Goal: Task Accomplishment & Management: Manage account settings

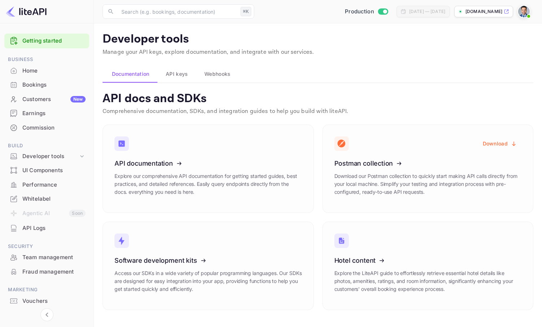
click at [521, 9] on img at bounding box center [524, 12] width 12 height 12
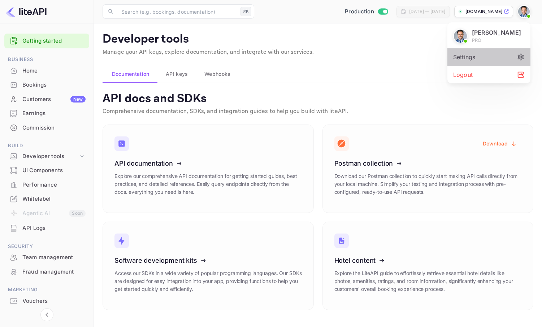
click at [482, 63] on div "Settings" at bounding box center [488, 56] width 83 height 17
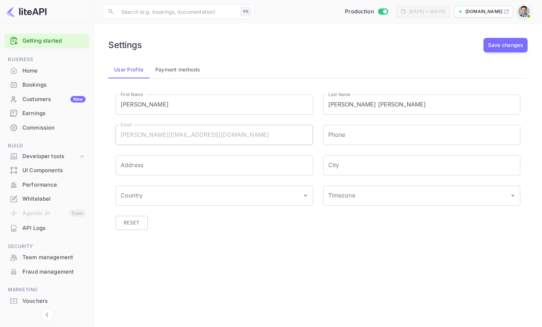
click at [32, 128] on div "Commission" at bounding box center [53, 128] width 63 height 8
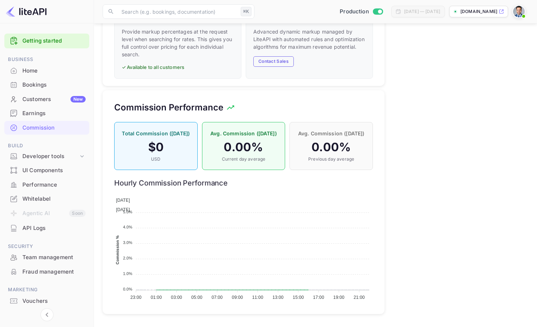
scroll to position [439, 0]
click at [275, 56] on button "Contact Sales" at bounding box center [273, 61] width 40 height 10
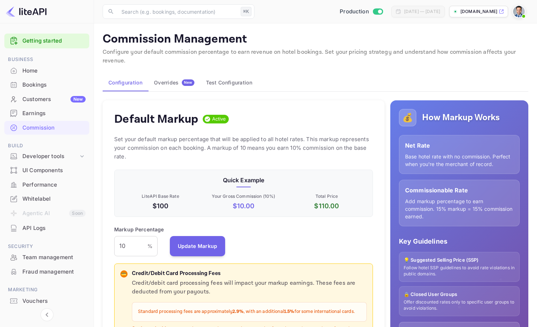
click at [174, 84] on div "Overrides New" at bounding box center [174, 82] width 40 height 6
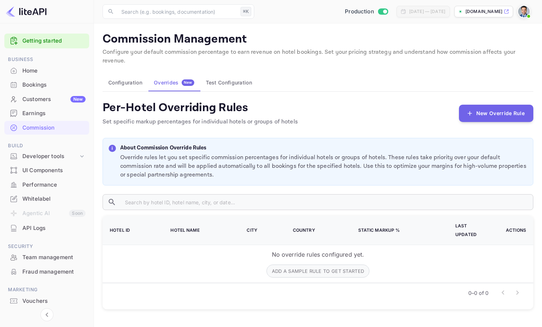
click at [231, 77] on button "Test Configuration" at bounding box center [229, 82] width 58 height 17
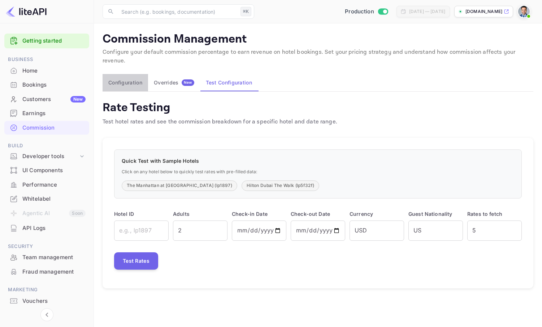
click at [130, 74] on button "Configuration" at bounding box center [125, 82] width 45 height 17
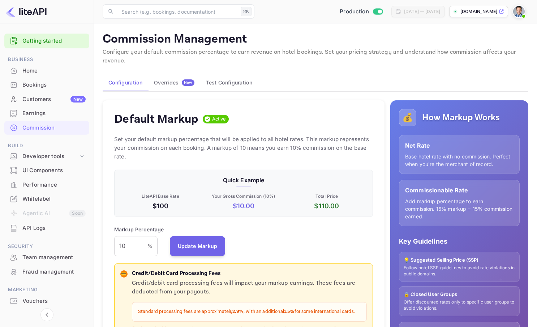
scroll to position [123, 253]
click at [171, 81] on div "Overrides New" at bounding box center [174, 82] width 40 height 6
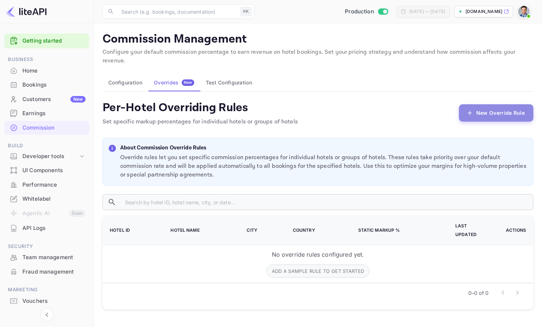
click at [494, 106] on button "New Override Rule" at bounding box center [496, 112] width 74 height 17
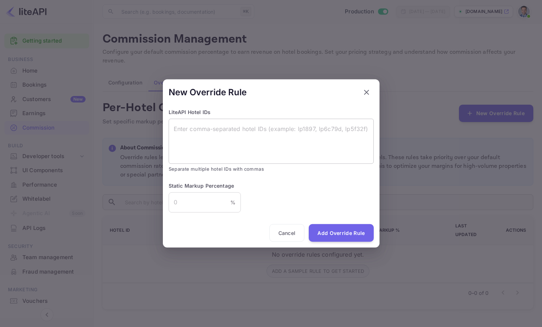
click at [223, 138] on textarea at bounding box center [271, 141] width 195 height 33
drag, startPoint x: 307, startPoint y: 130, endPoint x: 314, endPoint y: 130, distance: 6.9
click at [314, 130] on textarea "To enrich screen reader interactions, please activate Accessibility in Grammarl…" at bounding box center [271, 141] width 195 height 33
click at [259, 140] on textarea "To enrich screen reader interactions, please activate Accessibility in Grammarl…" at bounding box center [271, 141] width 195 height 33
click at [308, 136] on textarea "To enrich screen reader interactions, please activate Accessibility in Grammarl…" at bounding box center [271, 141] width 195 height 33
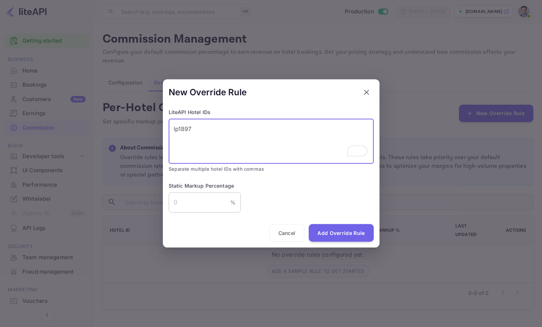
type textarea "lp1897"
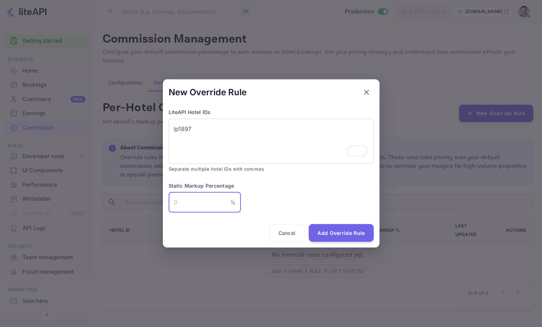
drag, startPoint x: 210, startPoint y: 200, endPoint x: 165, endPoint y: 205, distance: 45.4
click at [165, 205] on div "New Override Rule LiteAPI Hotel IDs lp1897 x ​ Separate multiple hotel IDs with…" at bounding box center [271, 163] width 217 height 168
type input "10"
click at [341, 233] on button "Add Override Rule" at bounding box center [341, 233] width 65 height 18
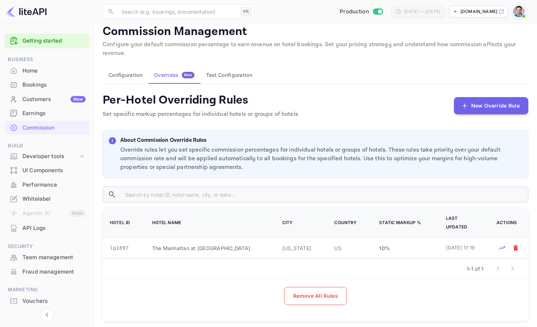
scroll to position [9, 0]
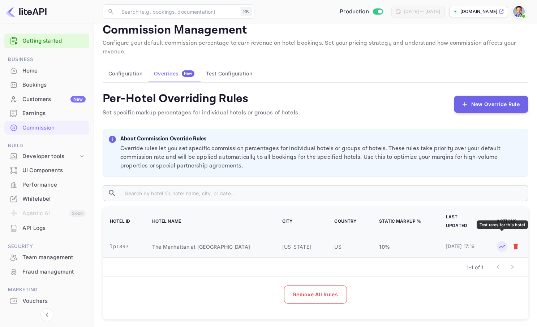
click at [502, 243] on icon "Test rates for this hotel" at bounding box center [501, 246] width 7 height 7
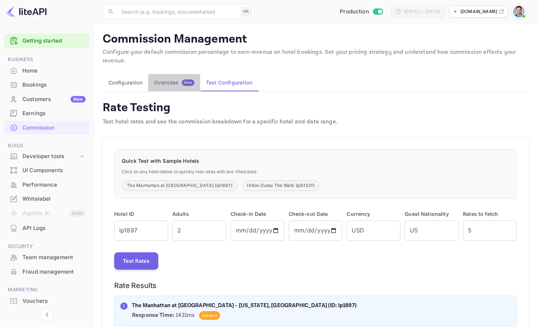
click at [177, 87] on button "Overrides New" at bounding box center [174, 82] width 52 height 17
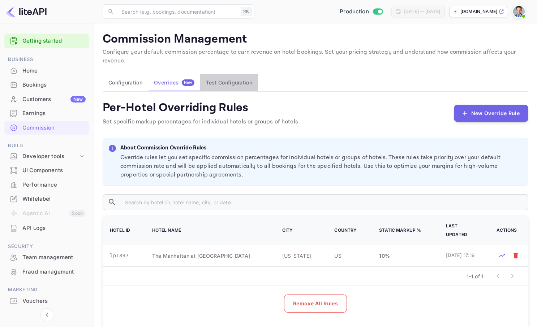
click at [228, 87] on button "Test Configuration" at bounding box center [229, 82] width 58 height 17
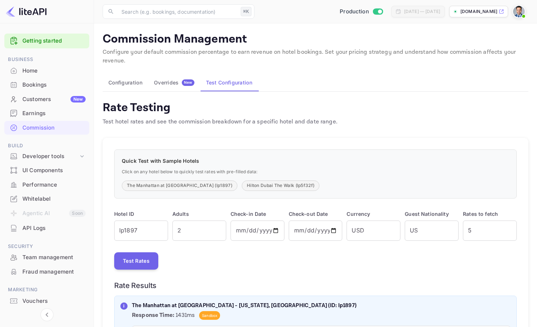
click at [173, 87] on button "Overrides New" at bounding box center [174, 82] width 52 height 17
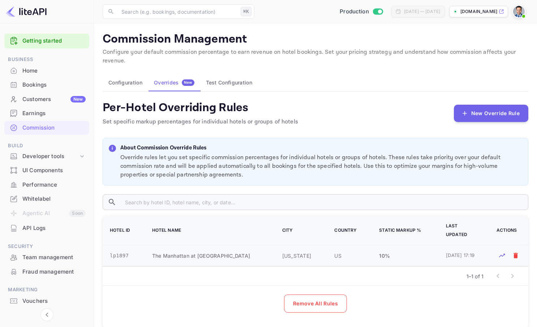
click at [381, 249] on td "10 %" at bounding box center [403, 255] width 67 height 21
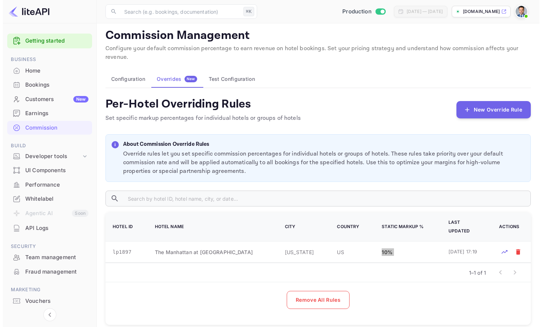
scroll to position [9, 0]
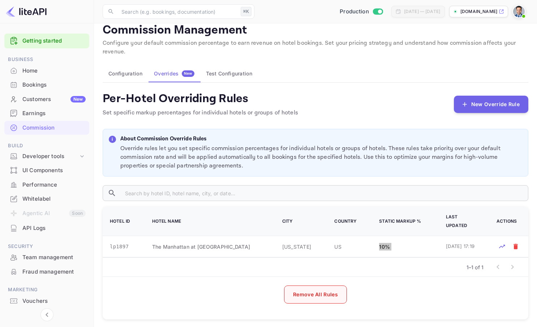
click at [317, 290] on button "Remove All Rules" at bounding box center [315, 295] width 63 height 18
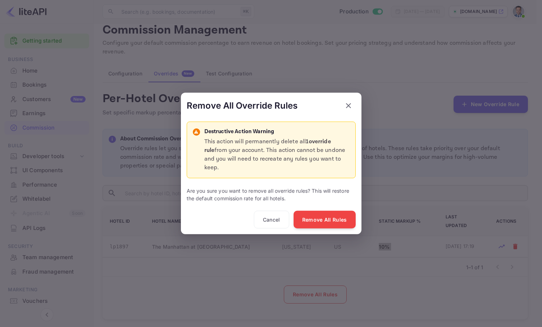
click at [349, 110] on icon "button" at bounding box center [348, 105] width 9 height 9
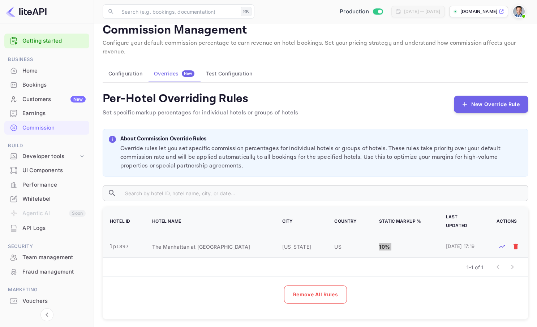
click at [423, 244] on td "10 %" at bounding box center [403, 246] width 67 height 21
click at [425, 243] on td "10 %" at bounding box center [403, 246] width 67 height 21
click at [427, 258] on div "1–1 of 1" at bounding box center [315, 267] width 425 height 19
click at [425, 240] on td "10 %" at bounding box center [403, 246] width 67 height 21
drag, startPoint x: 424, startPoint y: 253, endPoint x: 423, endPoint y: 239, distance: 14.5
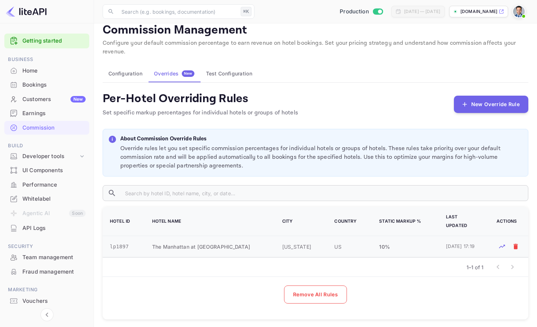
click at [424, 258] on div "1–1 of 1" at bounding box center [315, 267] width 425 height 19
click at [422, 237] on td "10 %" at bounding box center [403, 246] width 67 height 21
click at [419, 264] on div "1–1 of 1" at bounding box center [315, 267] width 425 height 19
click at [419, 240] on td "10 %" at bounding box center [403, 246] width 67 height 21
click at [418, 258] on div "1–1 of 1" at bounding box center [315, 267] width 425 height 19
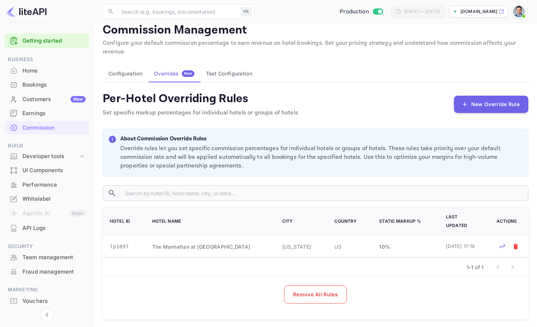
drag, startPoint x: 420, startPoint y: 237, endPoint x: 419, endPoint y: 256, distance: 18.8
click at [420, 237] on td "10 %" at bounding box center [403, 246] width 67 height 21
drag, startPoint x: 419, startPoint y: 256, endPoint x: 420, endPoint y: 239, distance: 16.3
click at [419, 258] on div "1–1 of 1" at bounding box center [315, 267] width 425 height 19
click at [420, 240] on td "10 %" at bounding box center [403, 246] width 67 height 21
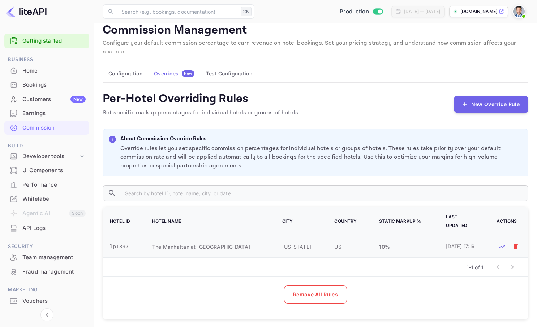
drag, startPoint x: 418, startPoint y: 250, endPoint x: 418, endPoint y: 242, distance: 8.3
click at [418, 251] on td "10 %" at bounding box center [403, 246] width 67 height 21
click at [418, 240] on td "10 %" at bounding box center [403, 246] width 67 height 21
drag, startPoint x: 374, startPoint y: 239, endPoint x: 396, endPoint y: 240, distance: 22.4
click at [379, 239] on td "10 %" at bounding box center [403, 246] width 67 height 21
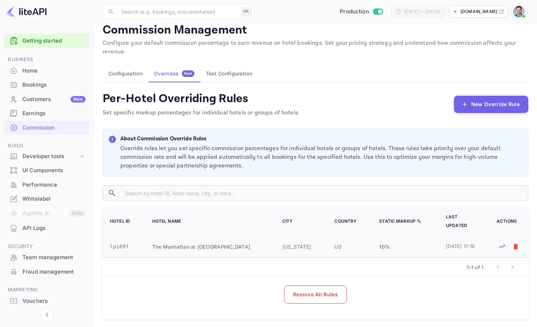
click at [396, 240] on td "10 %" at bounding box center [403, 246] width 67 height 21
click at [223, 75] on button "Test Configuration" at bounding box center [229, 73] width 58 height 17
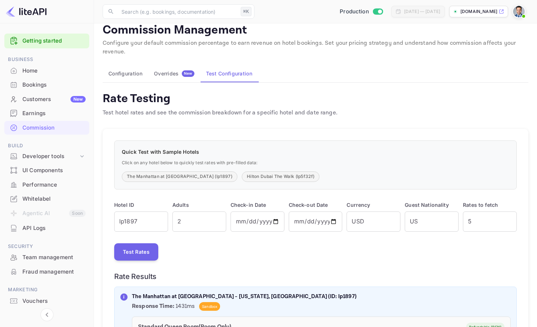
click at [166, 74] on div "Overrides New" at bounding box center [174, 73] width 40 height 6
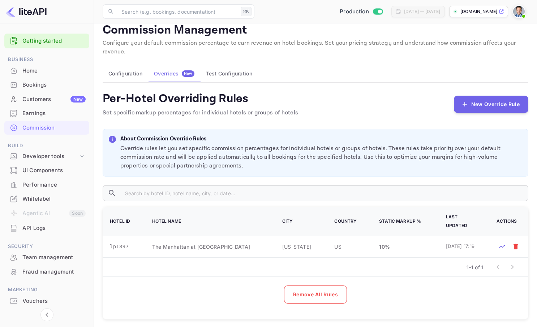
click at [136, 73] on button "Configuration" at bounding box center [125, 73] width 45 height 17
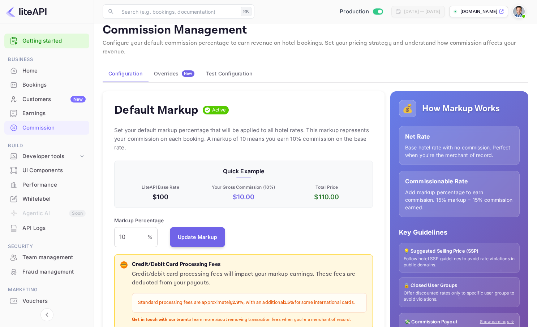
scroll to position [123, 253]
click at [222, 73] on button "Test Configuration" at bounding box center [229, 73] width 58 height 17
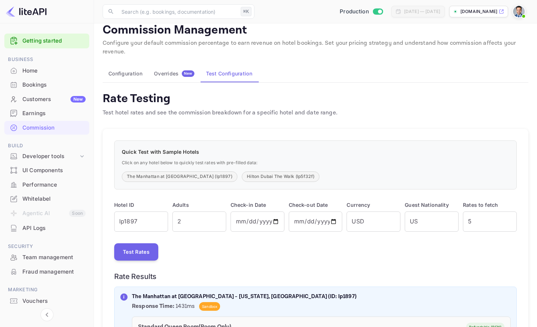
click at [177, 73] on div "Overrides New" at bounding box center [174, 73] width 40 height 6
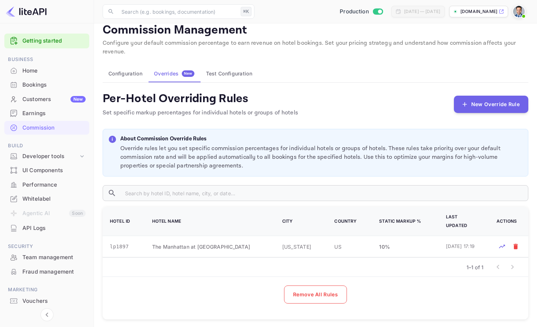
click at [220, 73] on button "Test Configuration" at bounding box center [229, 73] width 58 height 17
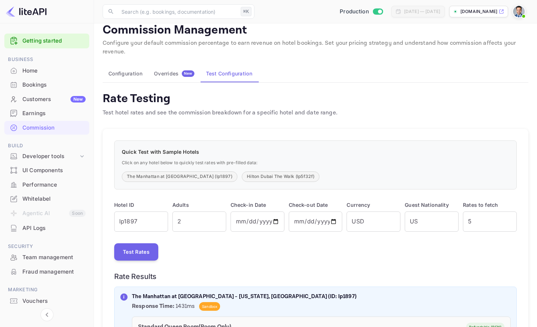
click at [175, 73] on div "Overrides New" at bounding box center [174, 73] width 40 height 6
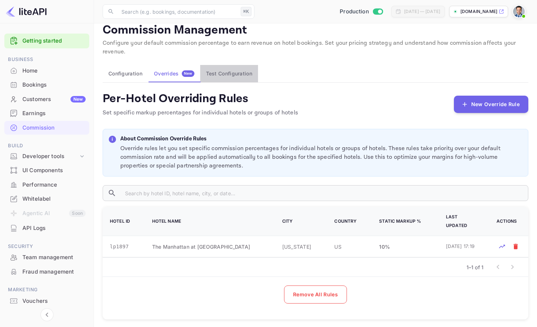
click at [233, 73] on button "Test Configuration" at bounding box center [229, 73] width 58 height 17
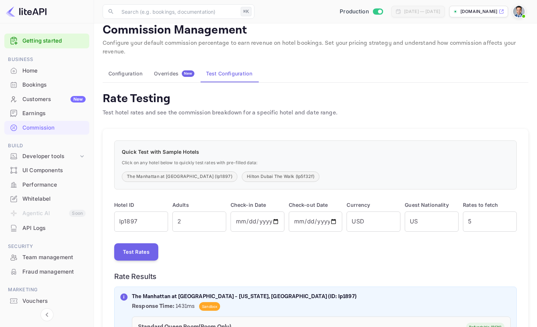
click at [178, 74] on div "Overrides New" at bounding box center [174, 73] width 40 height 6
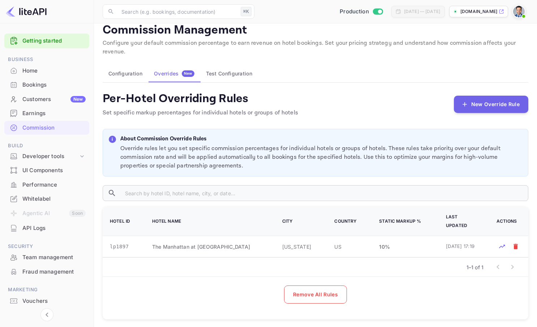
click at [179, 73] on div "Overrides New" at bounding box center [174, 73] width 40 height 6
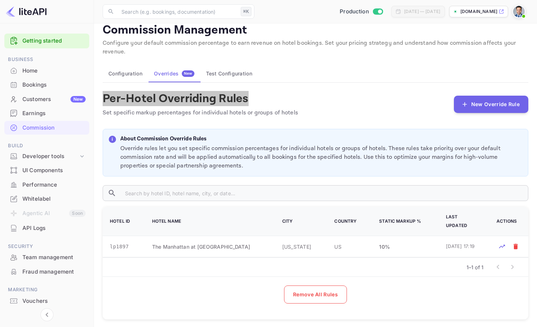
drag, startPoint x: 101, startPoint y: 97, endPoint x: 248, endPoint y: 99, distance: 147.0
click at [248, 99] on main "Commission Management Configure your default commission percentage to earn reve…" at bounding box center [315, 173] width 443 height 318
